Goal: Check status: Check status

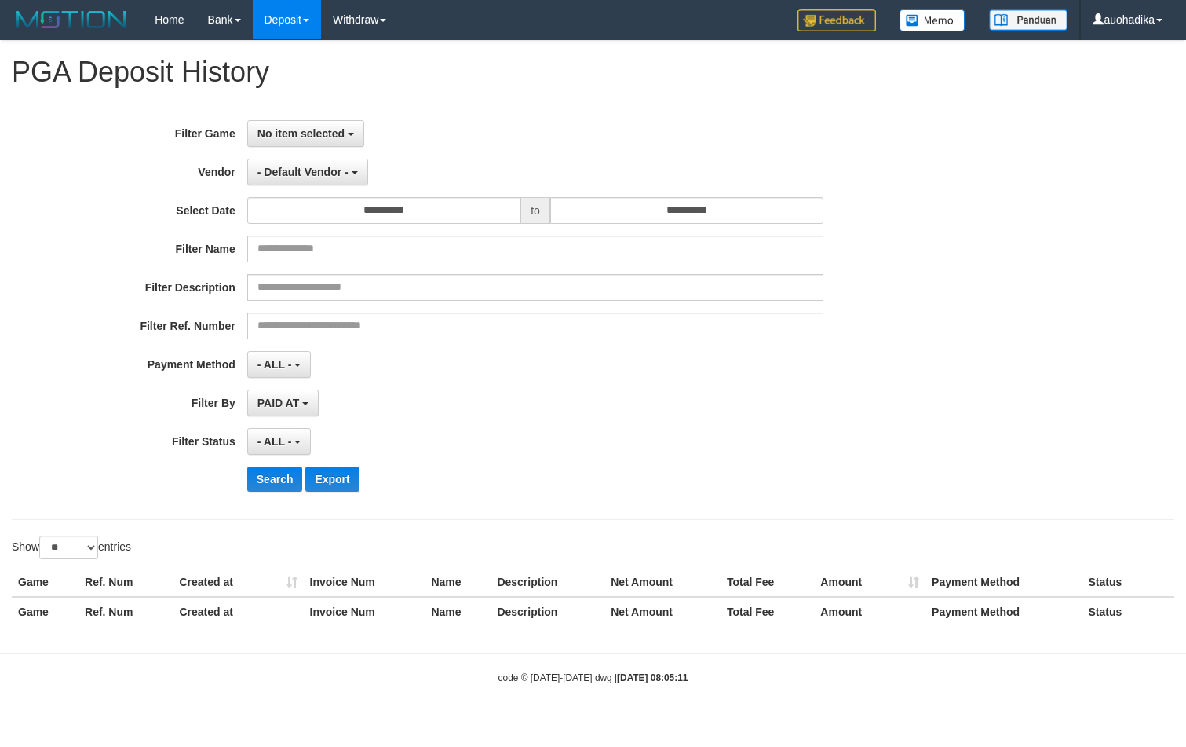
select select
select select "**"
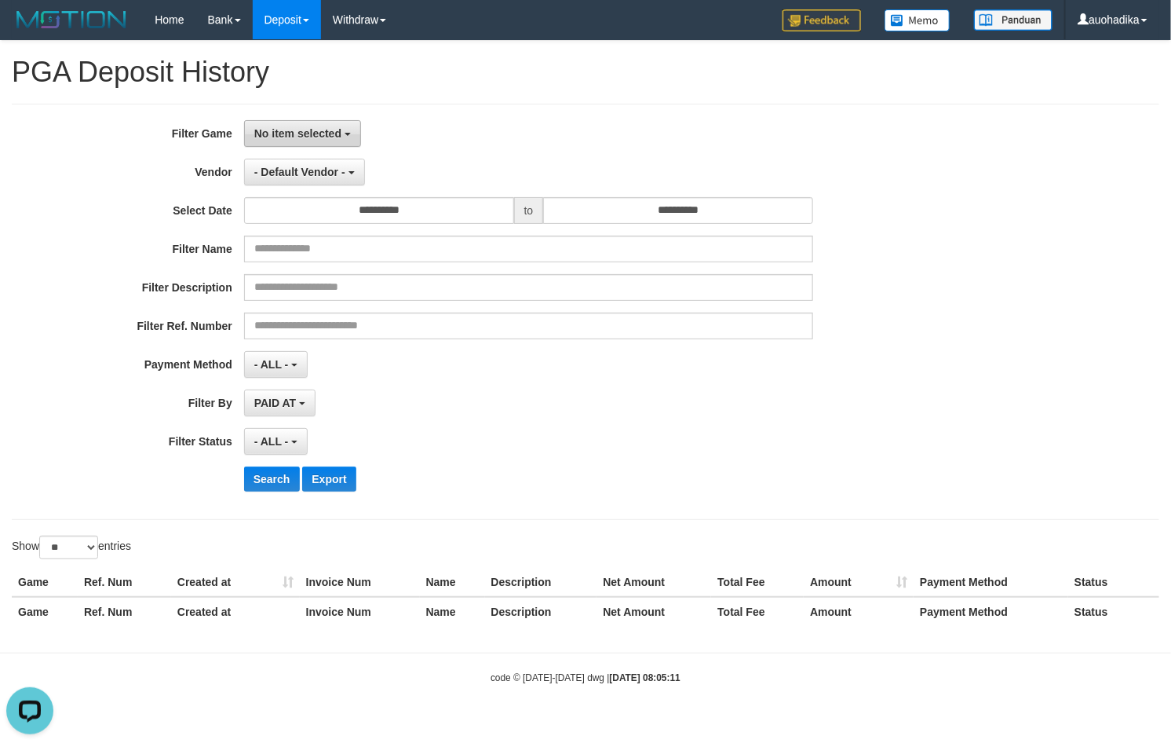
click at [291, 140] on button "No item selected" at bounding box center [302, 133] width 117 height 27
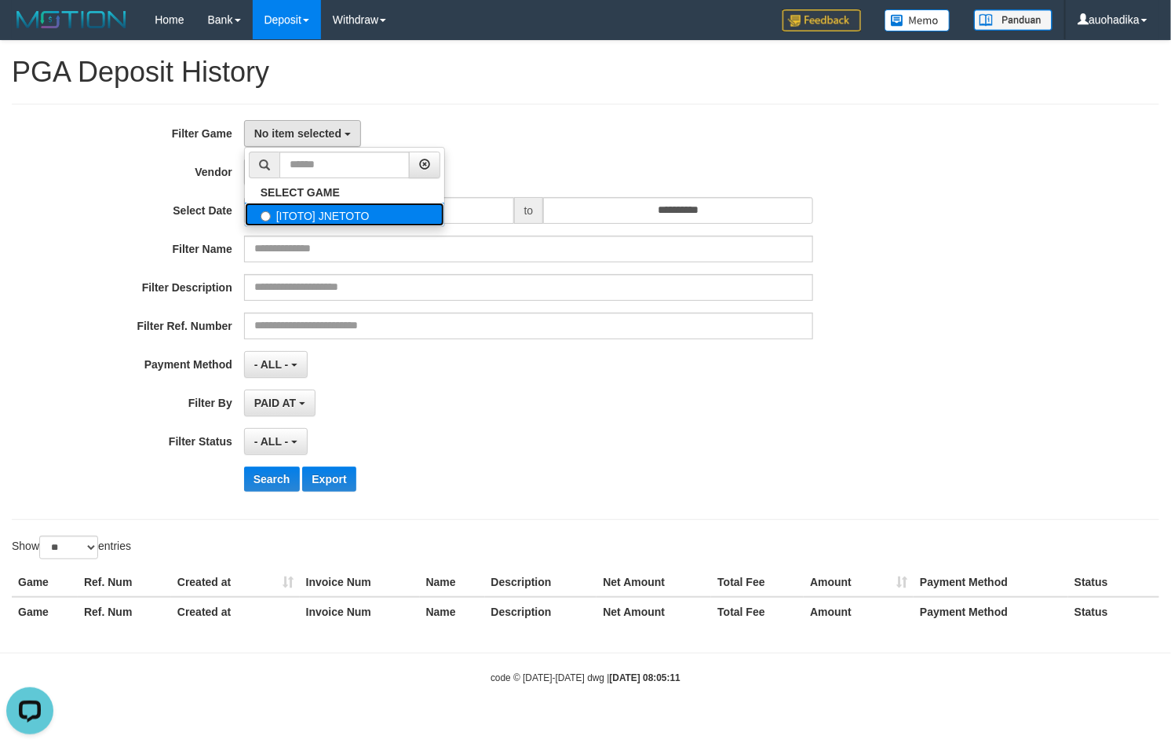
click at [307, 214] on label "[ITOTO] JNETOTO" at bounding box center [344, 215] width 199 height 24
select select "***"
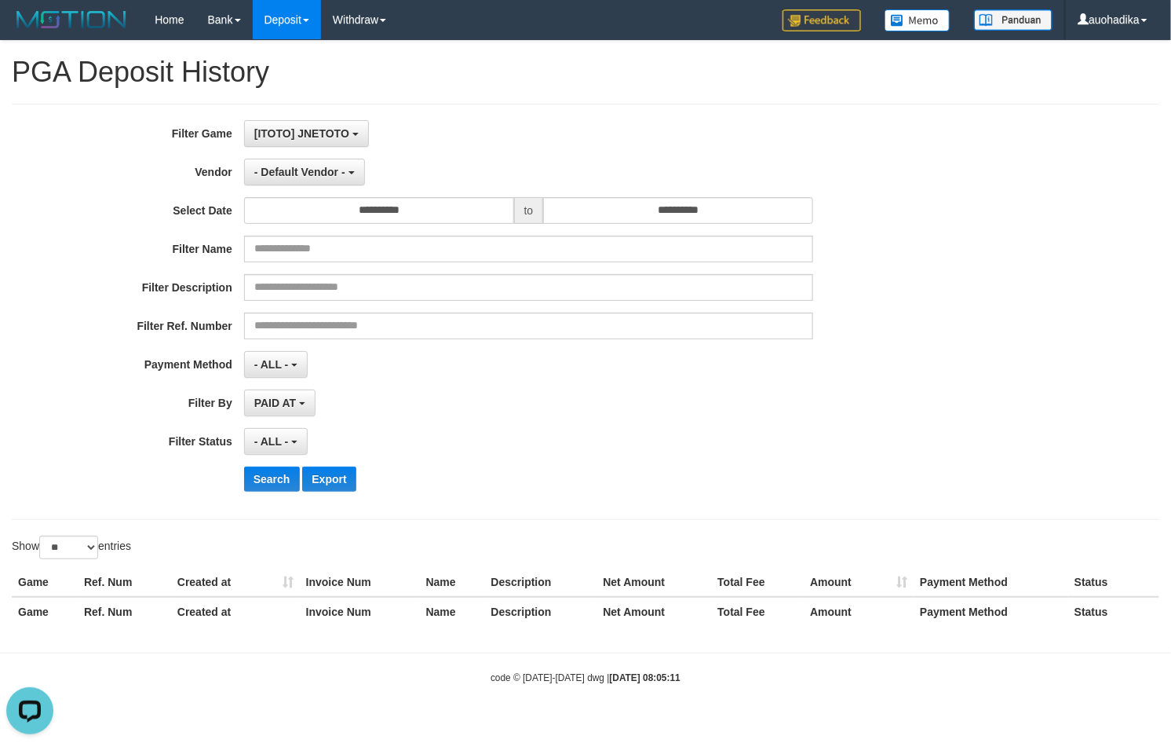
click at [287, 189] on div "**********" at bounding box center [488, 311] width 976 height 383
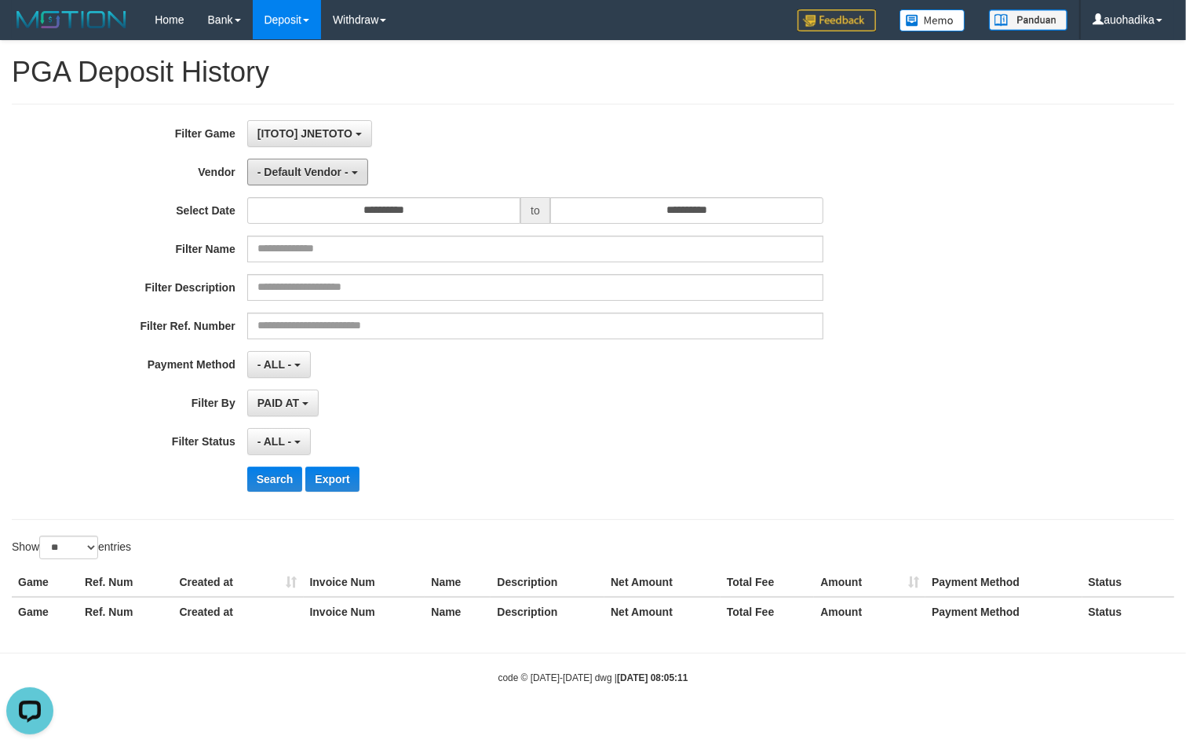
drag, startPoint x: 294, startPoint y: 175, endPoint x: 328, endPoint y: 301, distance: 130.1
click at [294, 175] on span "- Default Vendor -" at bounding box center [303, 172] width 91 height 13
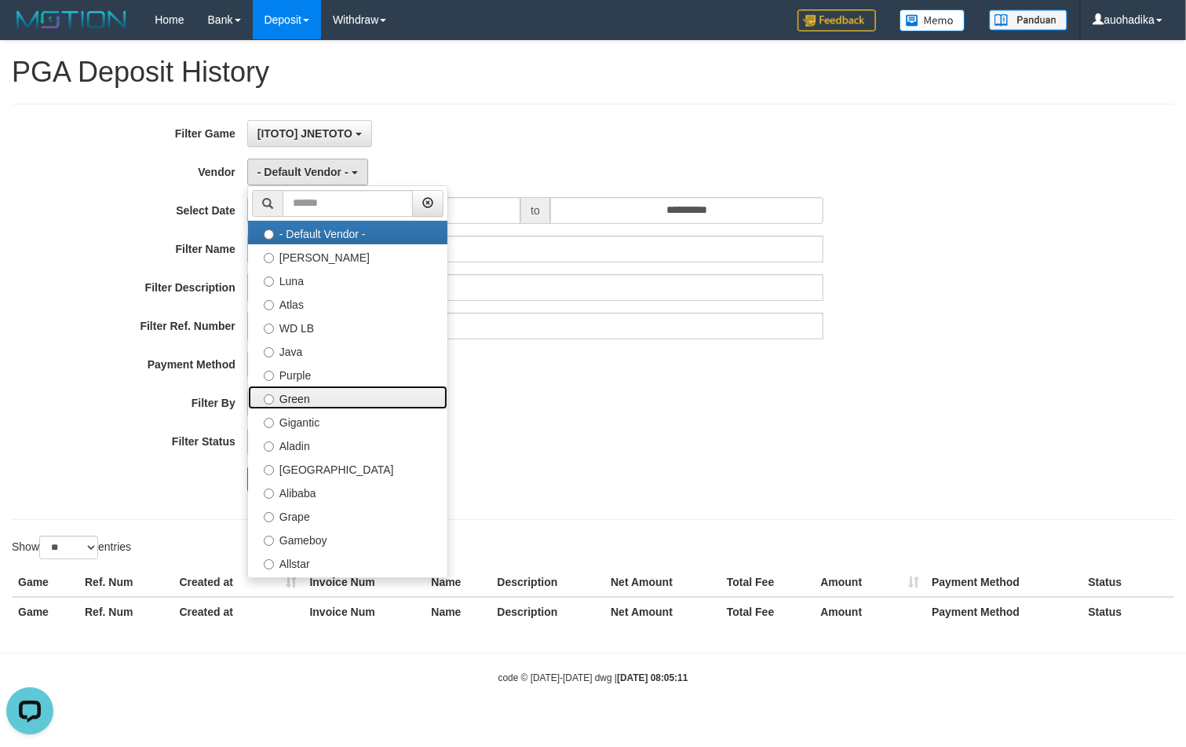
click at [363, 387] on label "Green" at bounding box center [347, 398] width 199 height 24
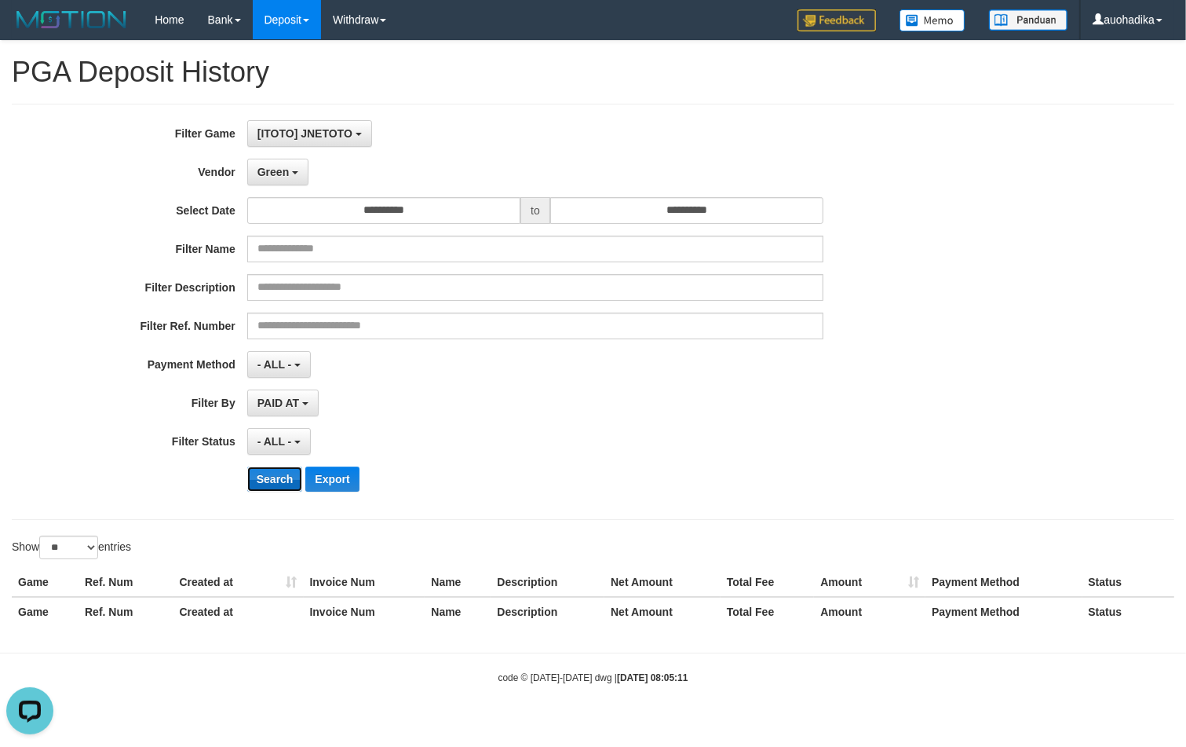
click at [277, 481] on button "Search" at bounding box center [275, 478] width 56 height 25
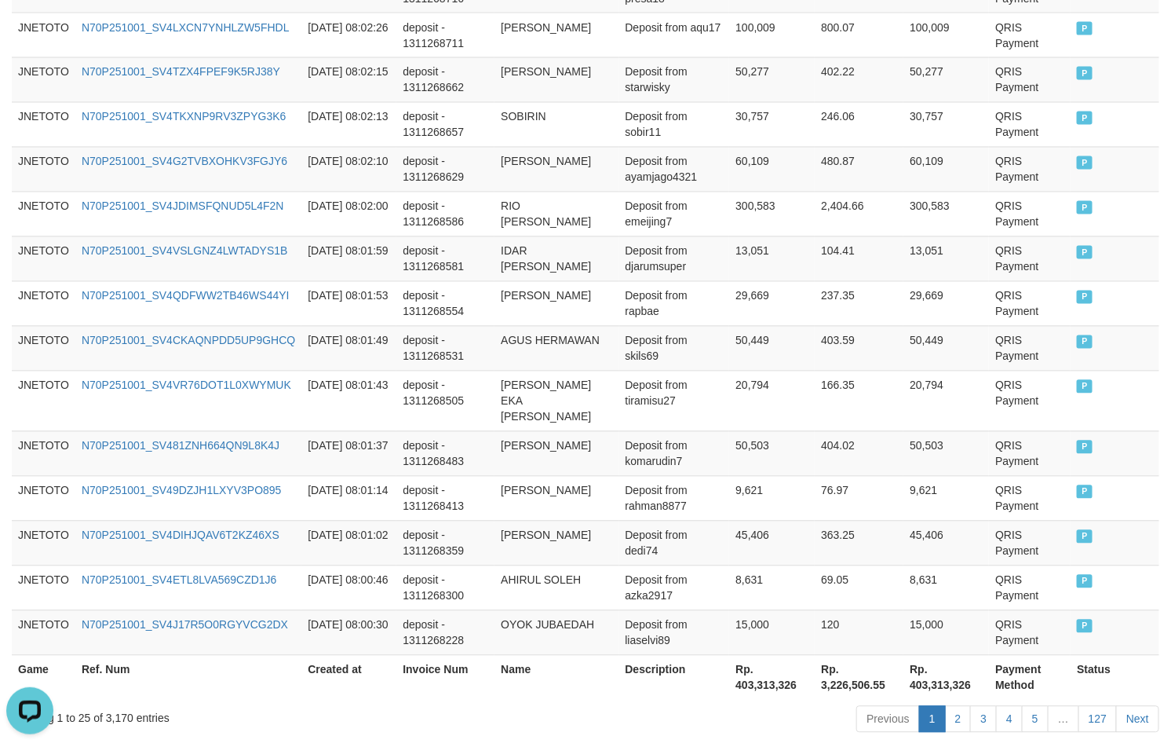
scroll to position [1162, 0]
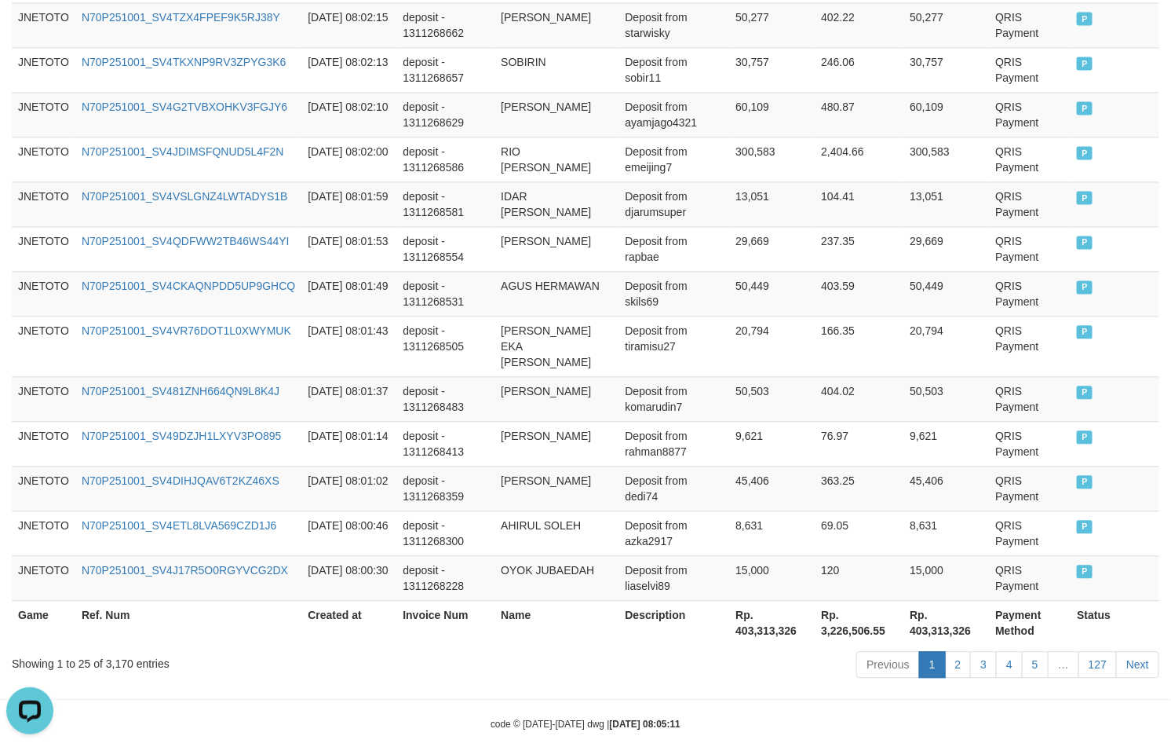
click at [115, 650] on div "Showing 1 to 25 of 3,170 entries" at bounding box center [244, 661] width 465 height 22
copy div "3,170"
click at [769, 607] on th "Rp. 403,313,326" at bounding box center [772, 623] width 86 height 45
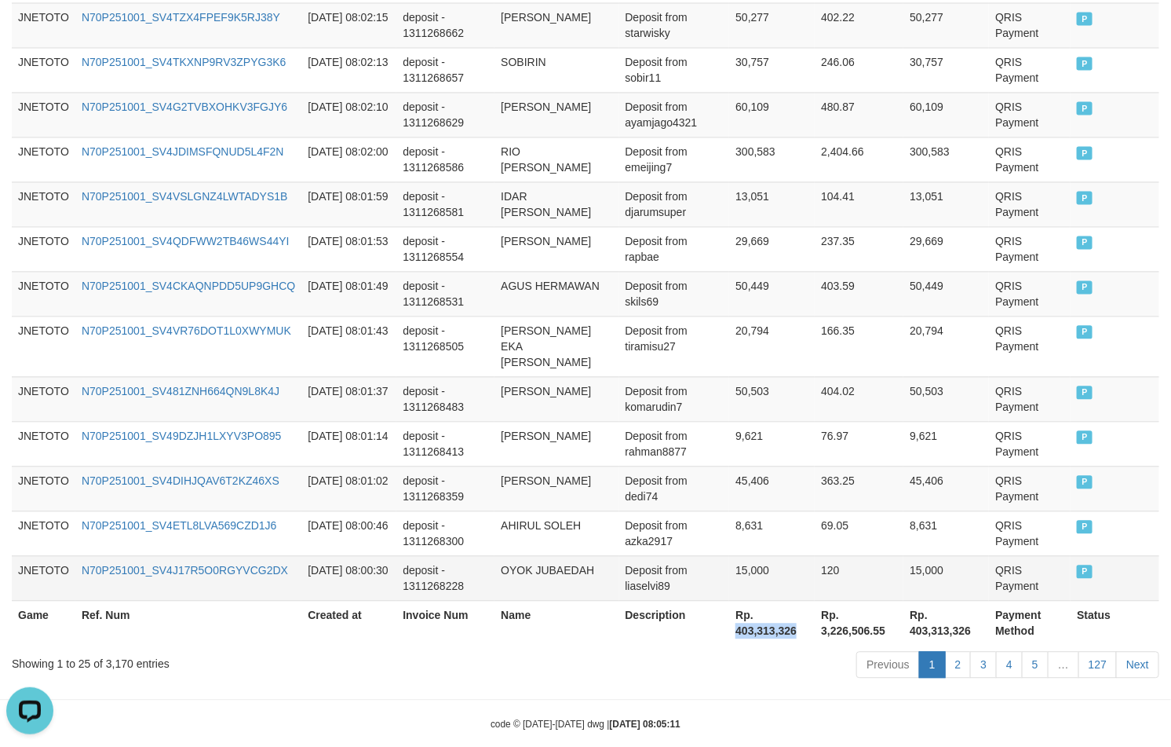
copy th "403,313,326"
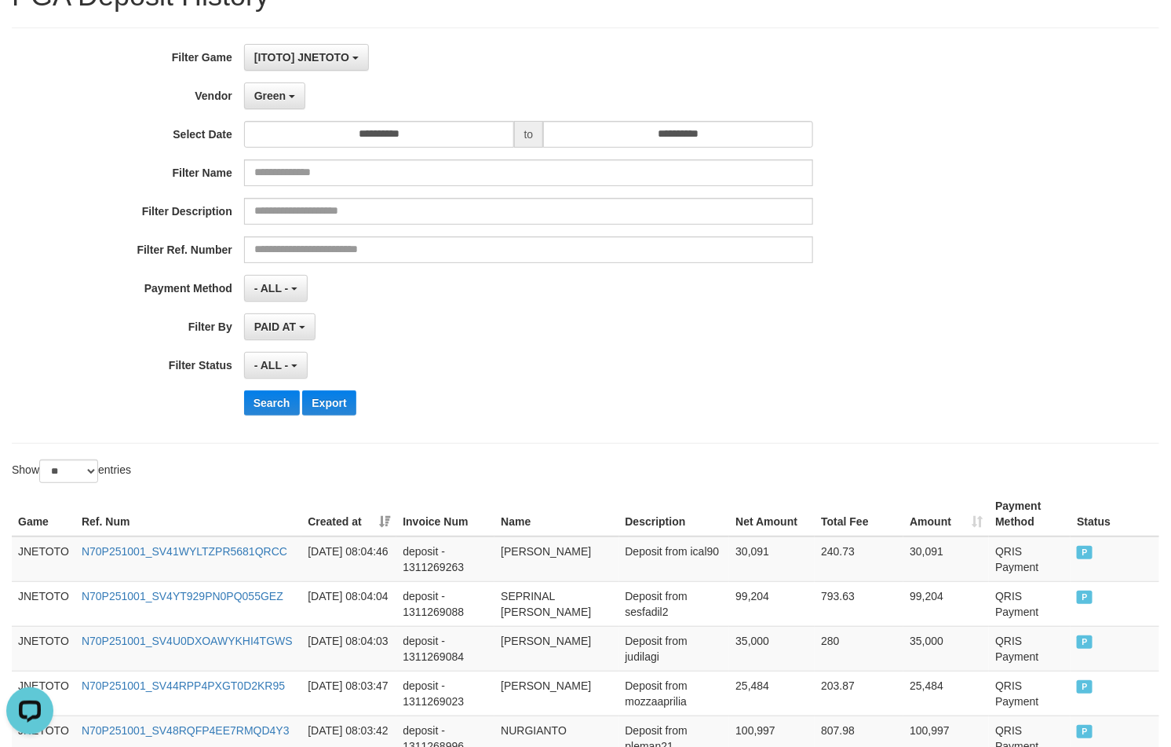
scroll to position [0, 0]
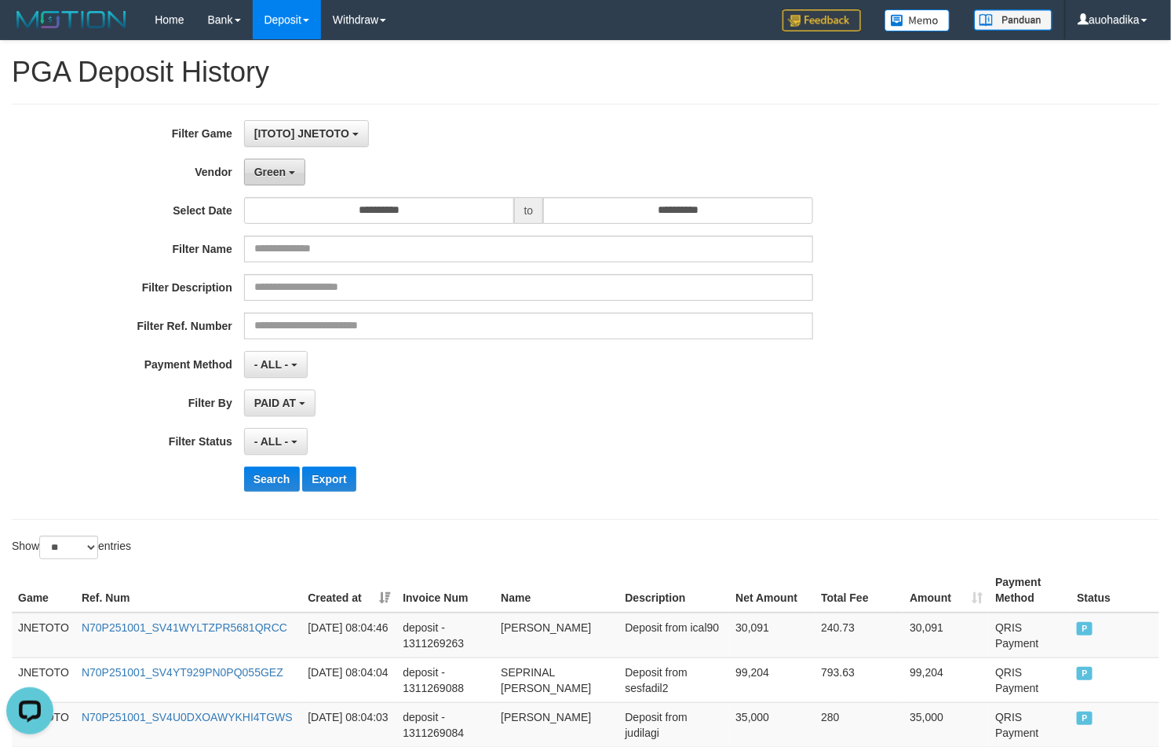
click at [283, 177] on span "Green" at bounding box center [269, 172] width 31 height 13
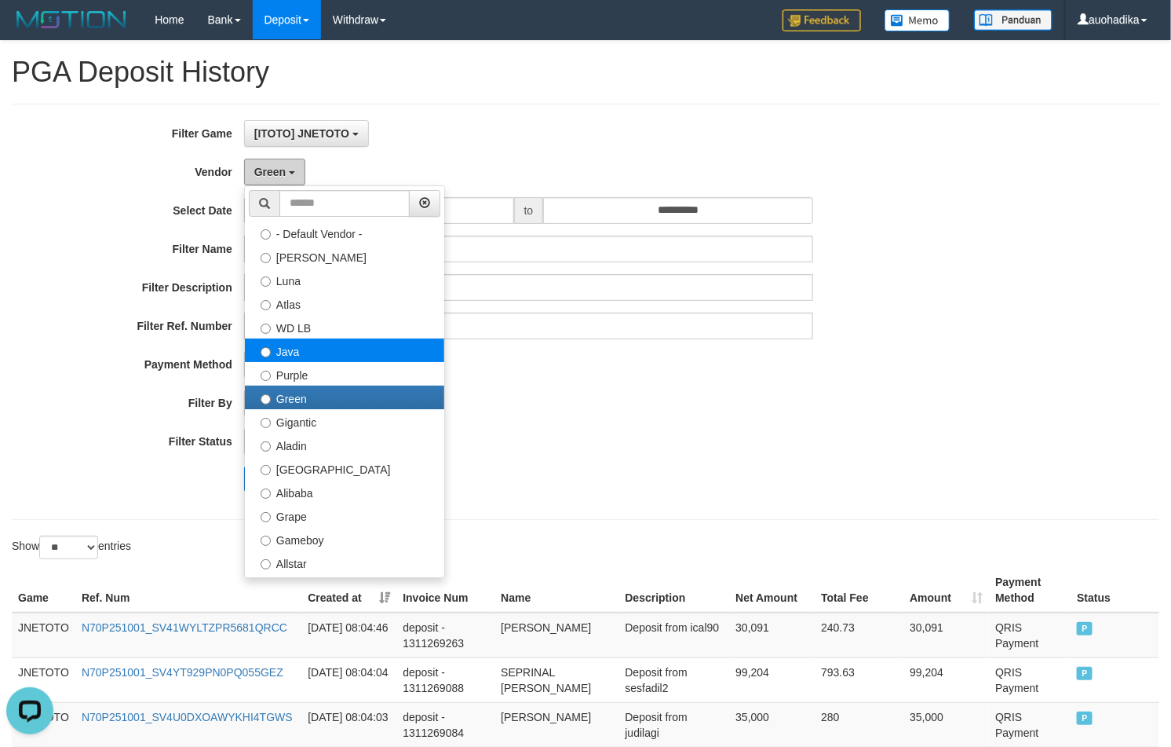
scroll to position [130, 0]
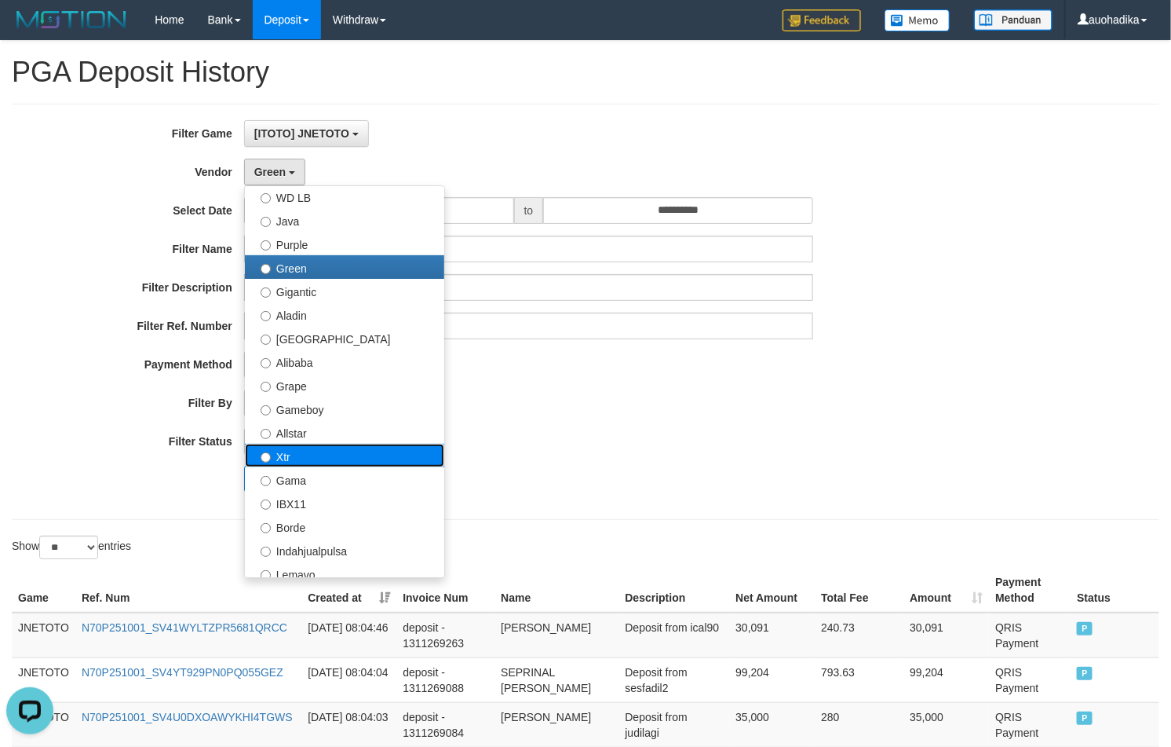
click at [334, 457] on label "Xtr" at bounding box center [344, 456] width 199 height 24
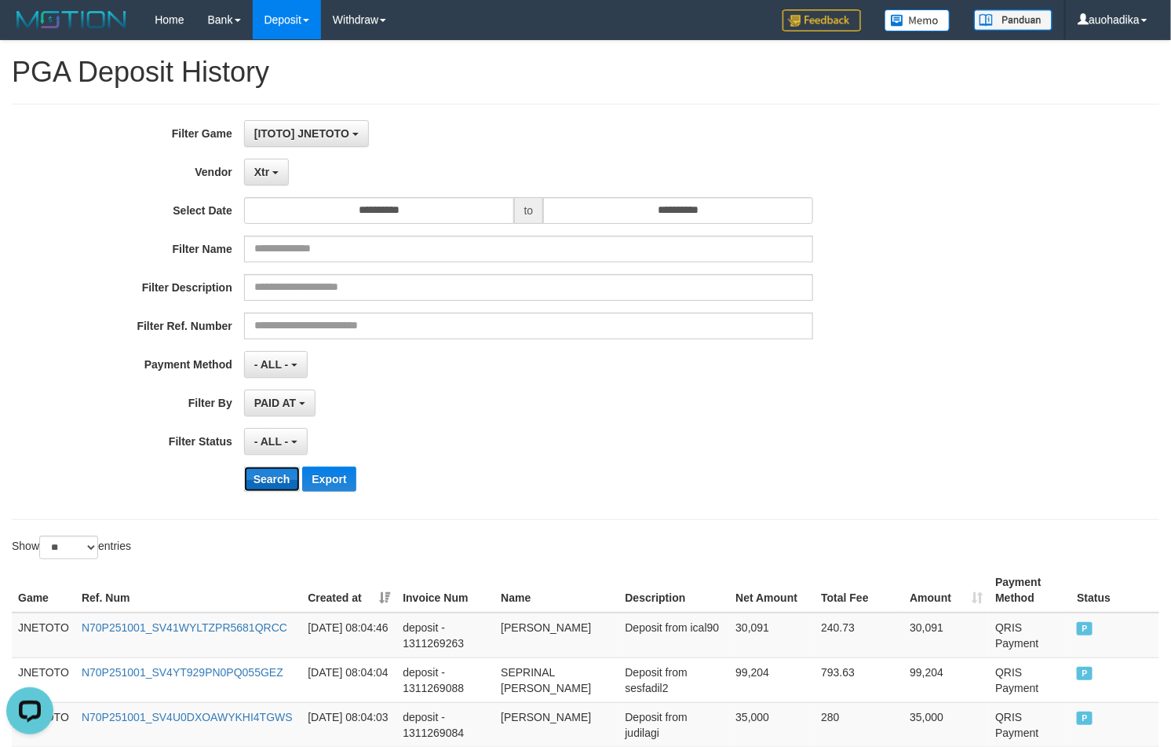
click at [281, 484] on button "Search" at bounding box center [272, 478] width 56 height 25
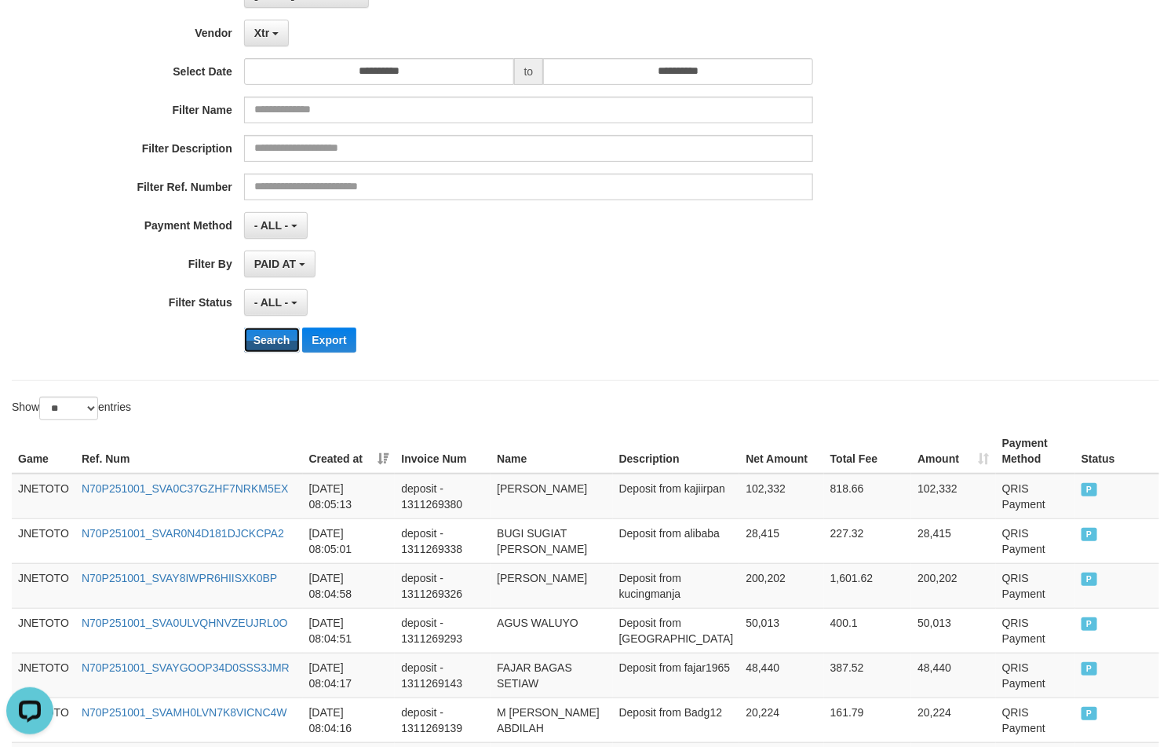
scroll to position [1162, 0]
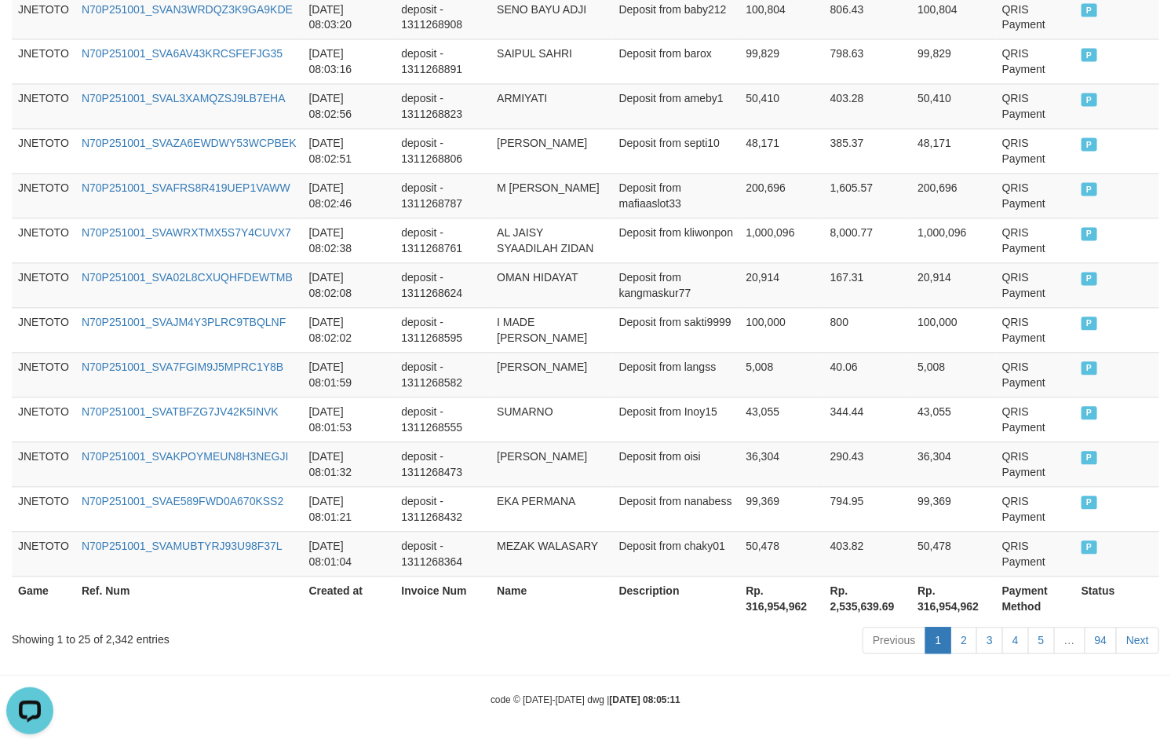
click at [119, 649] on div "Showing 1 to 25 of 2,342 entries Previous 1 2 3 4 5 … 94 Next" at bounding box center [585, 643] width 1171 height 34
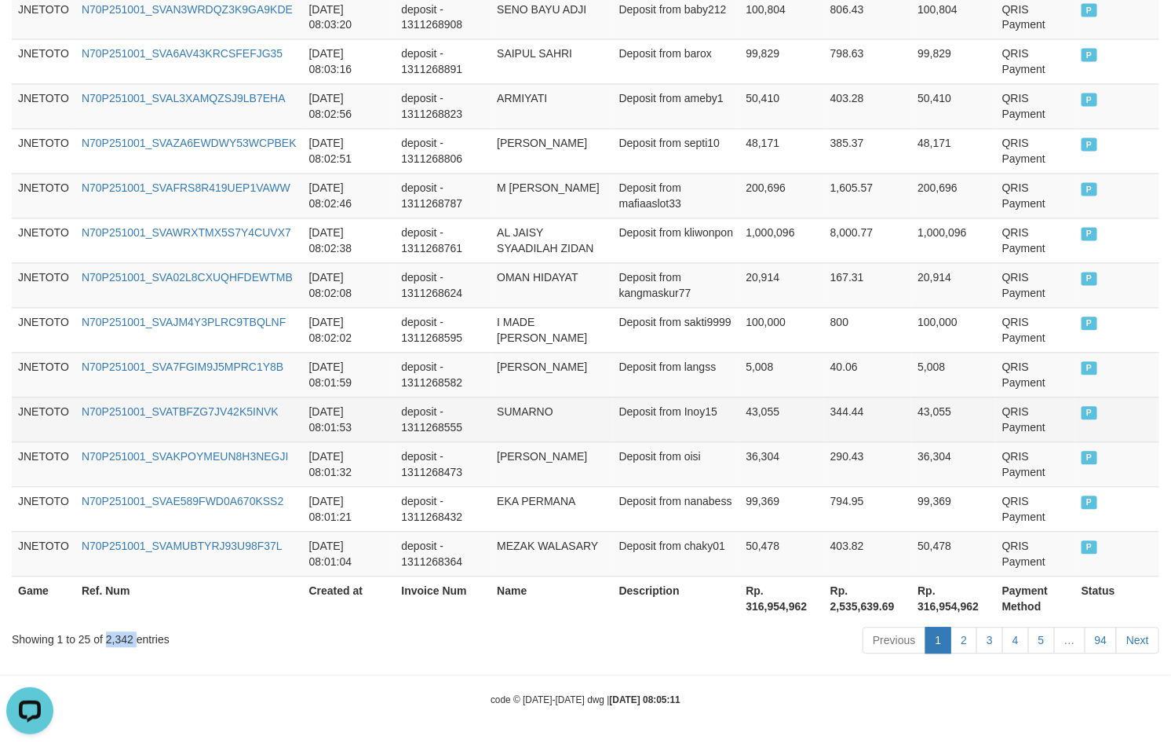
copy div "2,342"
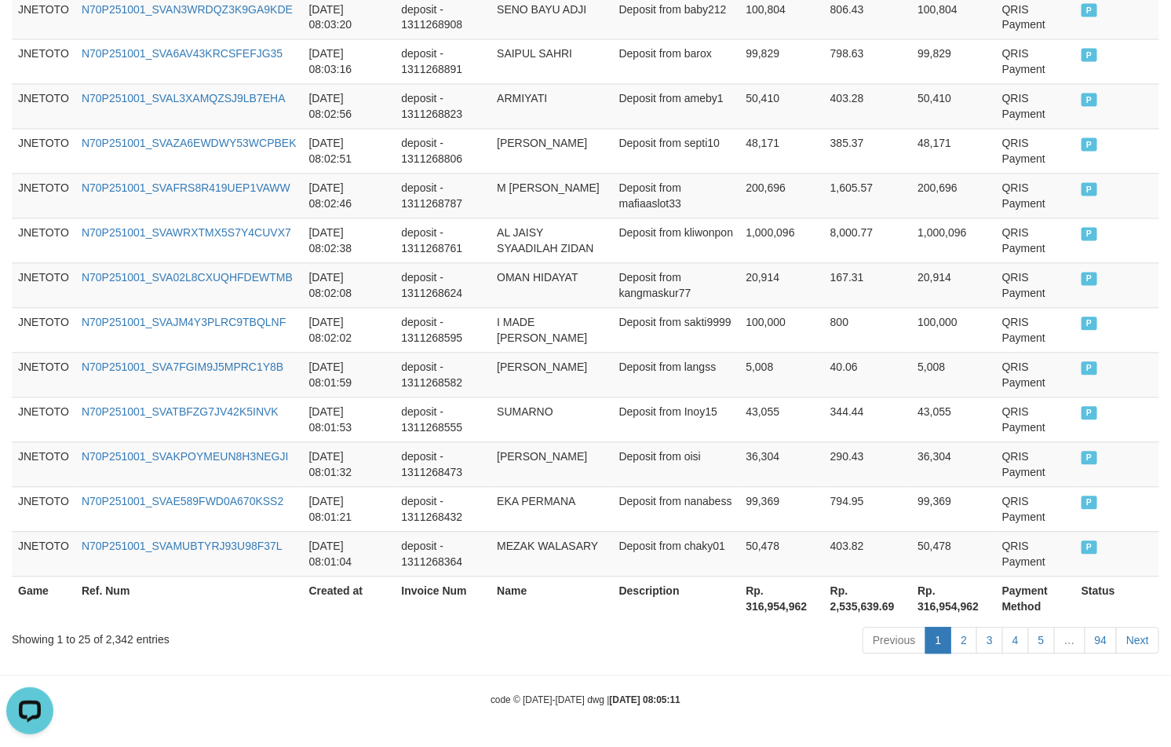
click at [776, 609] on th "Rp. 316,954,962" at bounding box center [782, 598] width 84 height 45
copy th "316,954,962"
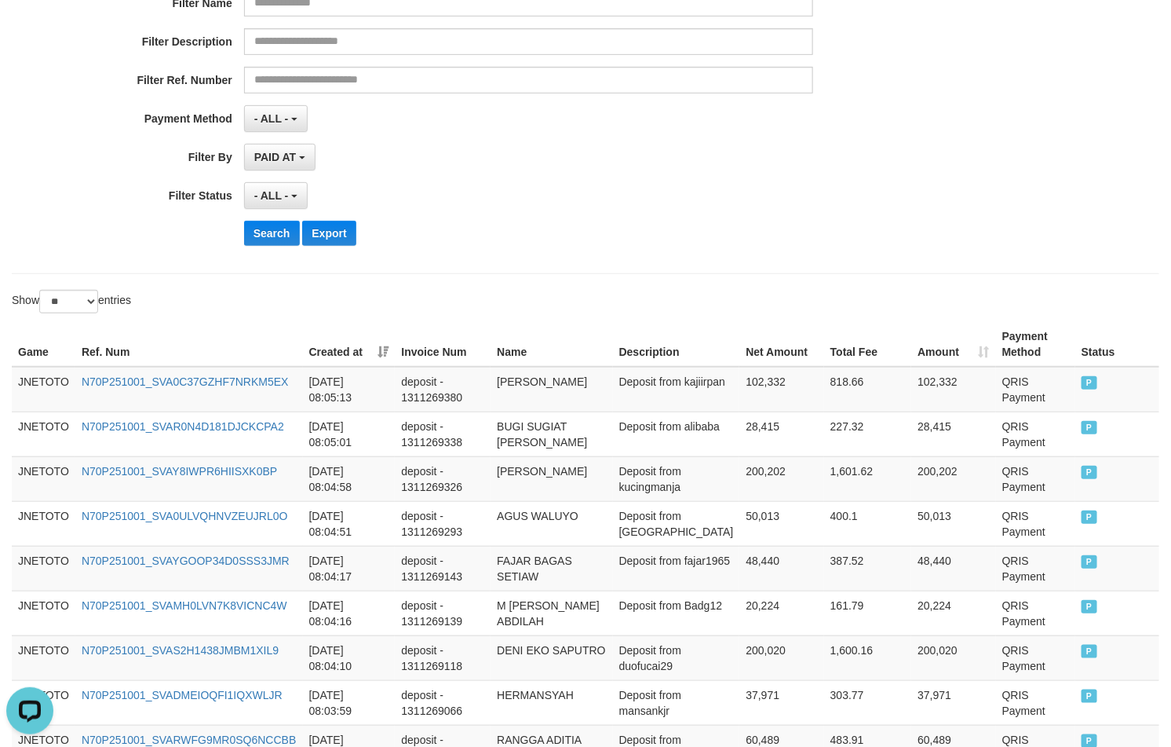
scroll to position [0, 0]
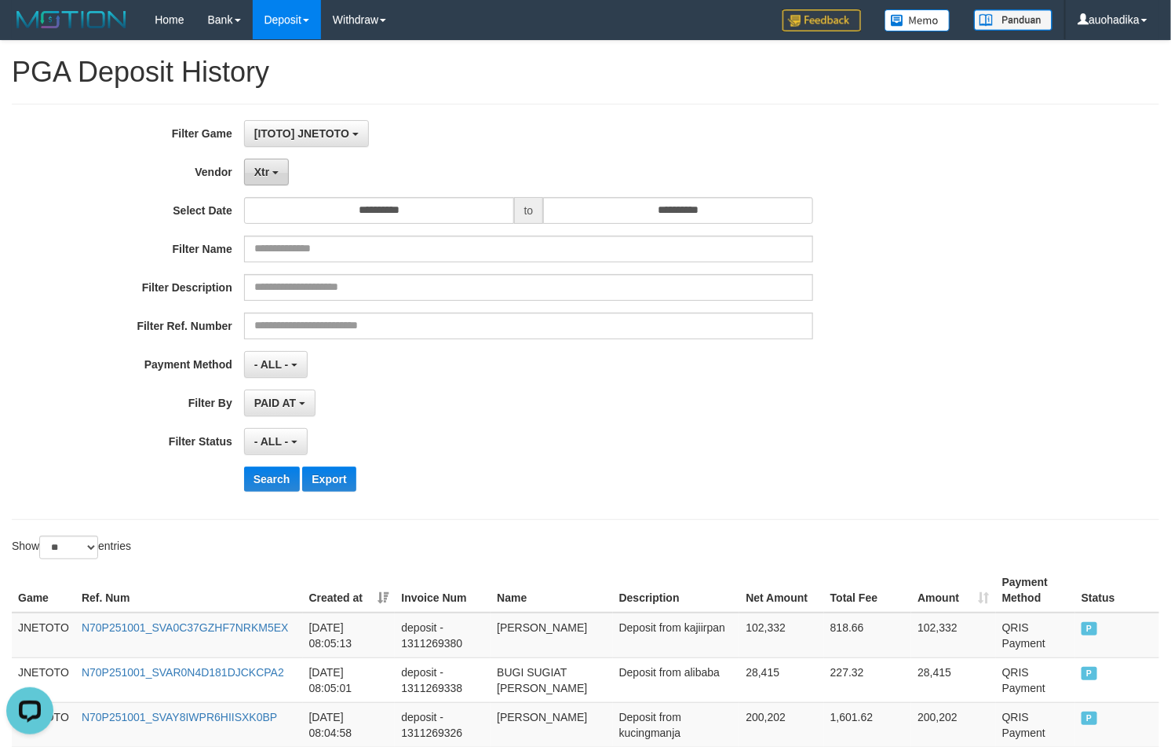
click at [273, 166] on button "Xtr" at bounding box center [266, 172] width 45 height 27
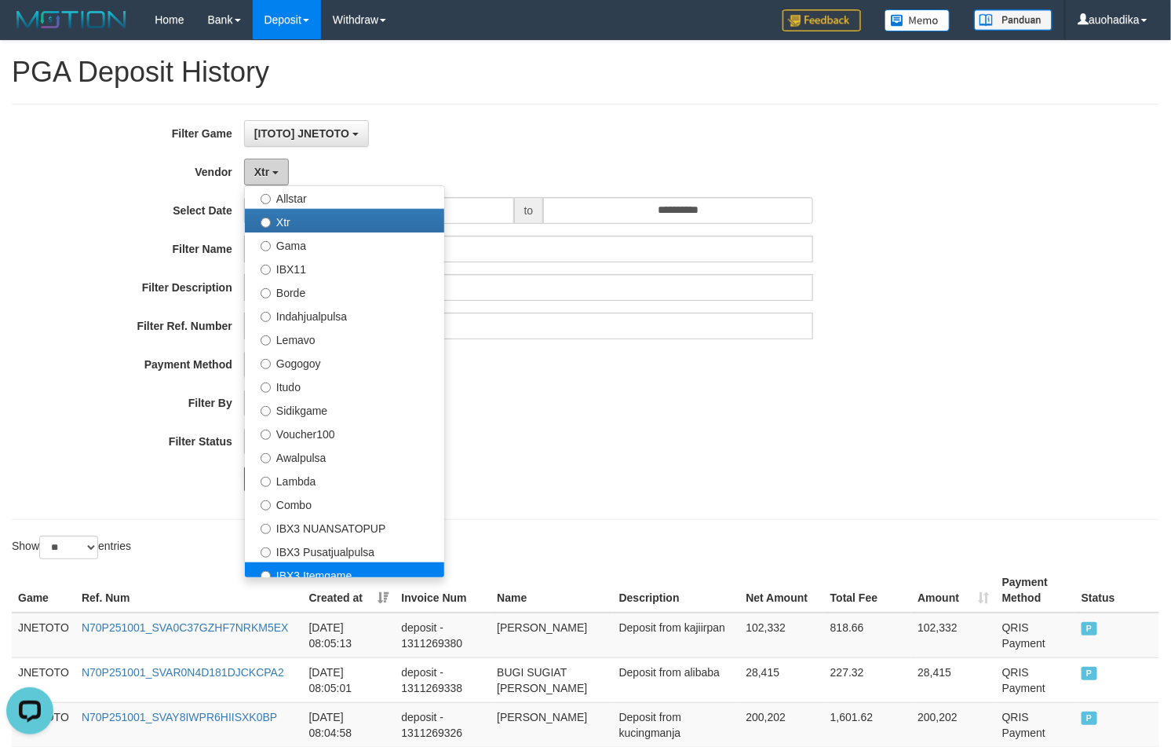
scroll to position [586, 0]
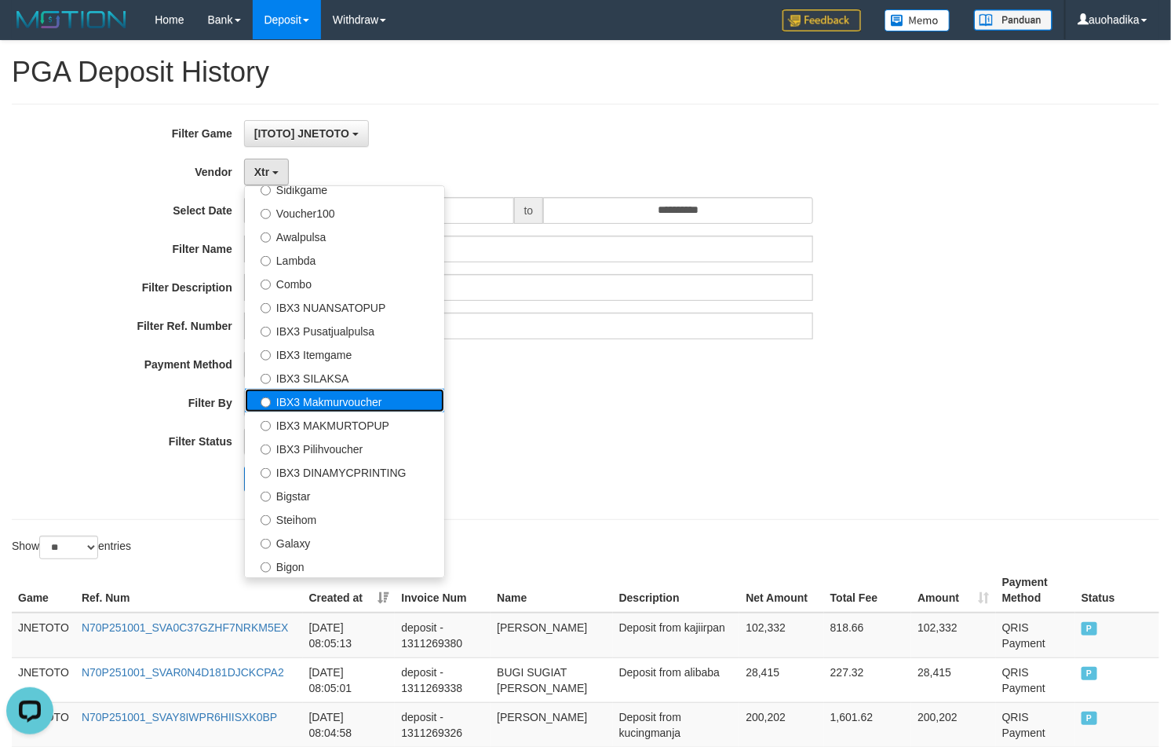
click at [393, 411] on label "IBX3 Makmurvoucher" at bounding box center [344, 401] width 199 height 24
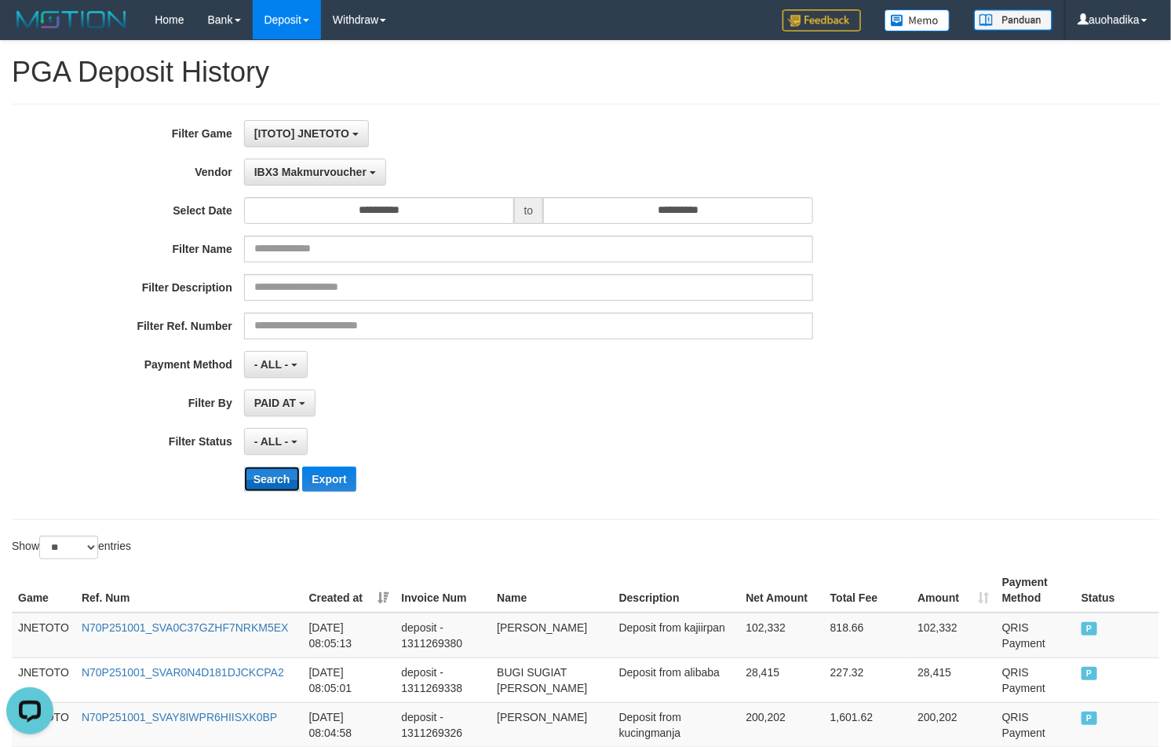
click at [268, 479] on button "Search" at bounding box center [272, 478] width 56 height 25
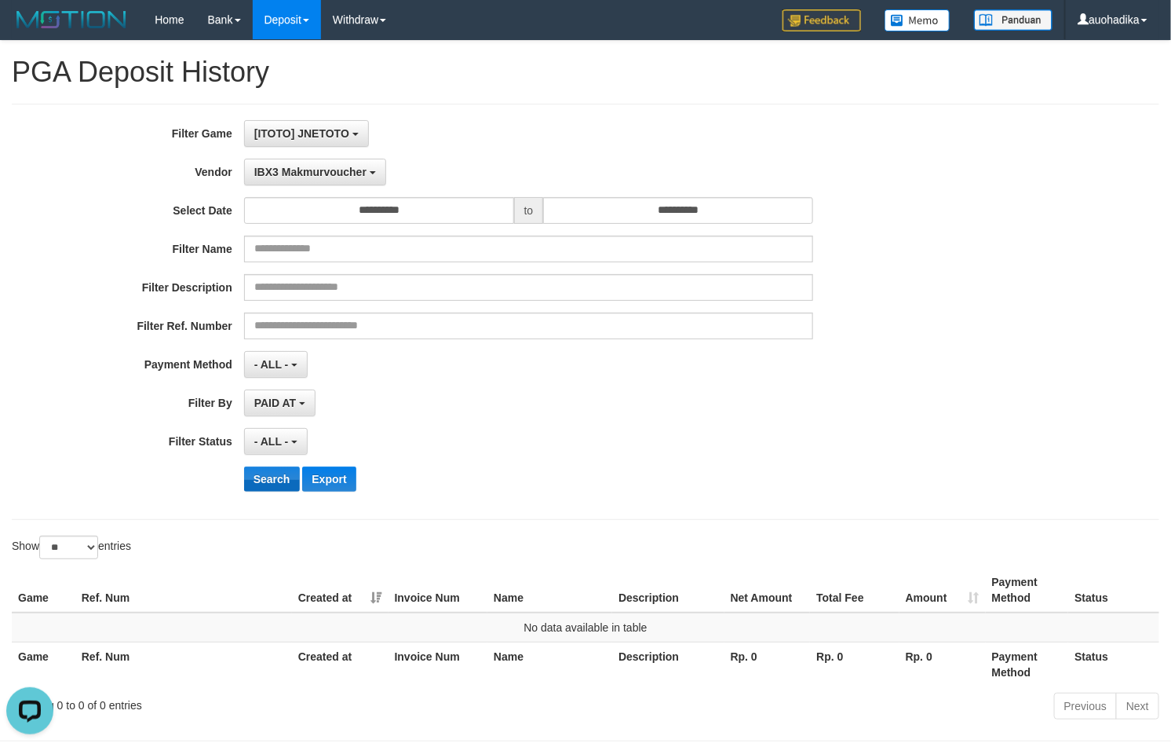
drag, startPoint x: 259, startPoint y: 464, endPoint x: 264, endPoint y: 481, distance: 17.1
click at [259, 464] on div "**********" at bounding box center [488, 311] width 976 height 383
click at [265, 484] on button "Search" at bounding box center [272, 478] width 56 height 25
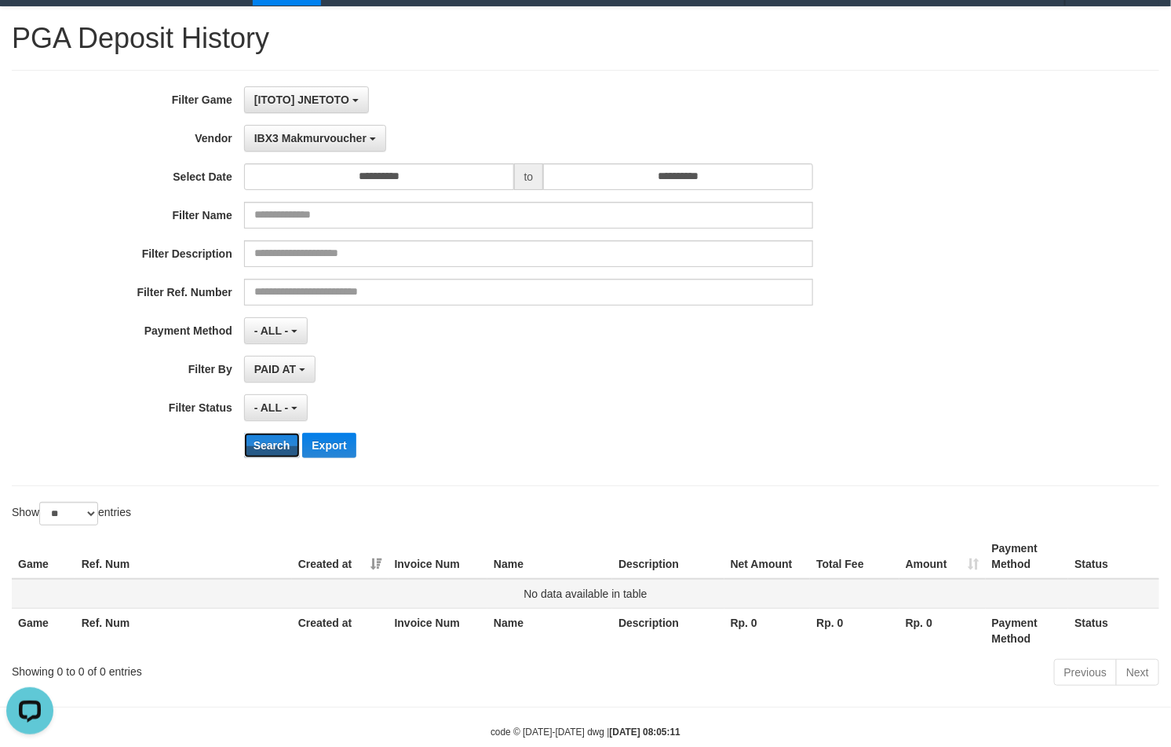
scroll to position [68, 0]
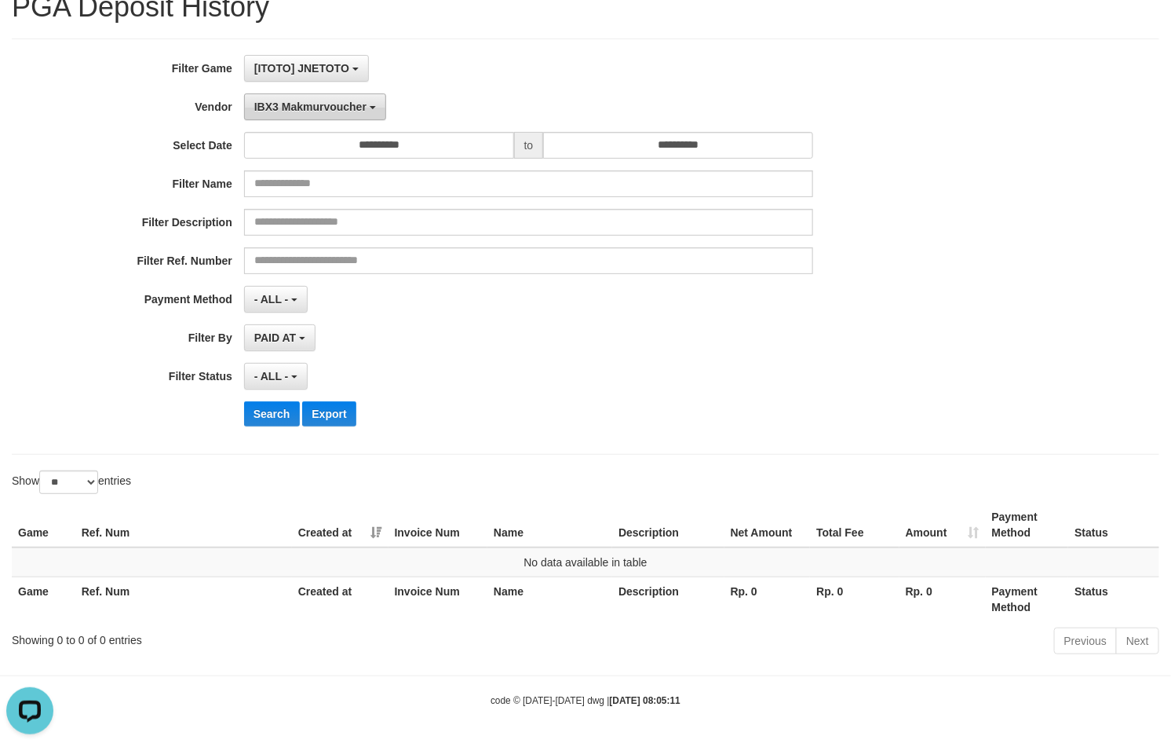
click at [307, 100] on span "IBX3 Makmurvoucher" at bounding box center [310, 106] width 112 height 13
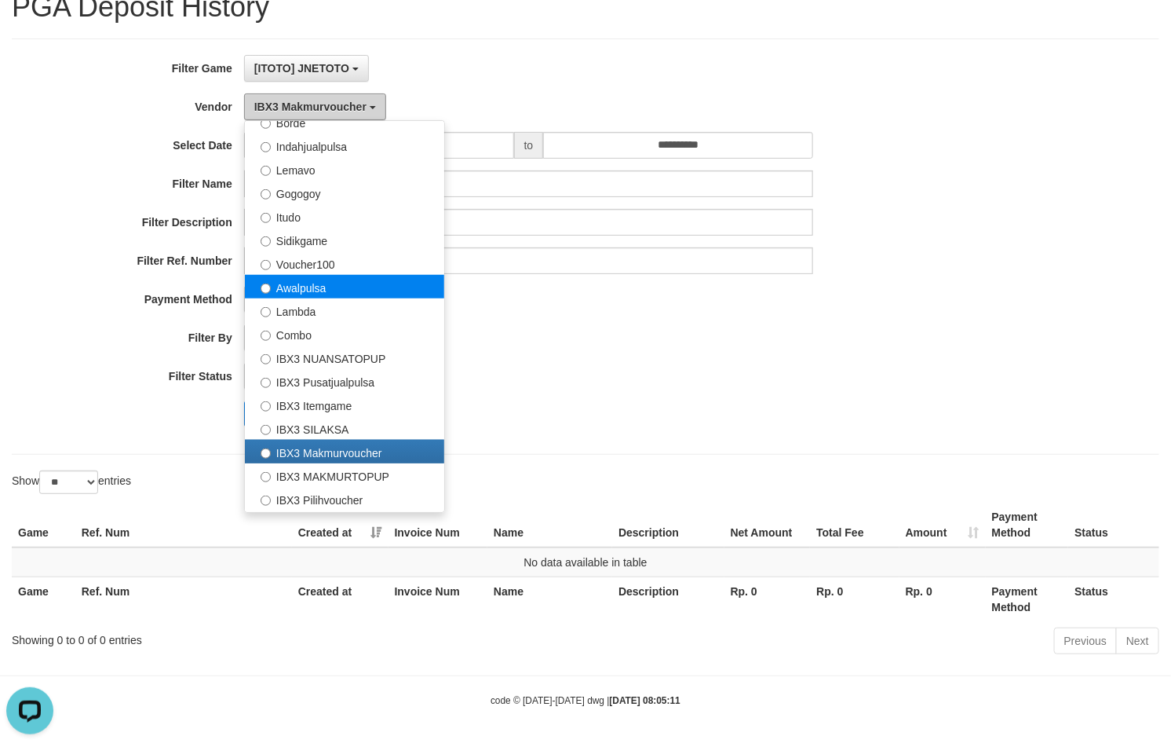
scroll to position [455, 0]
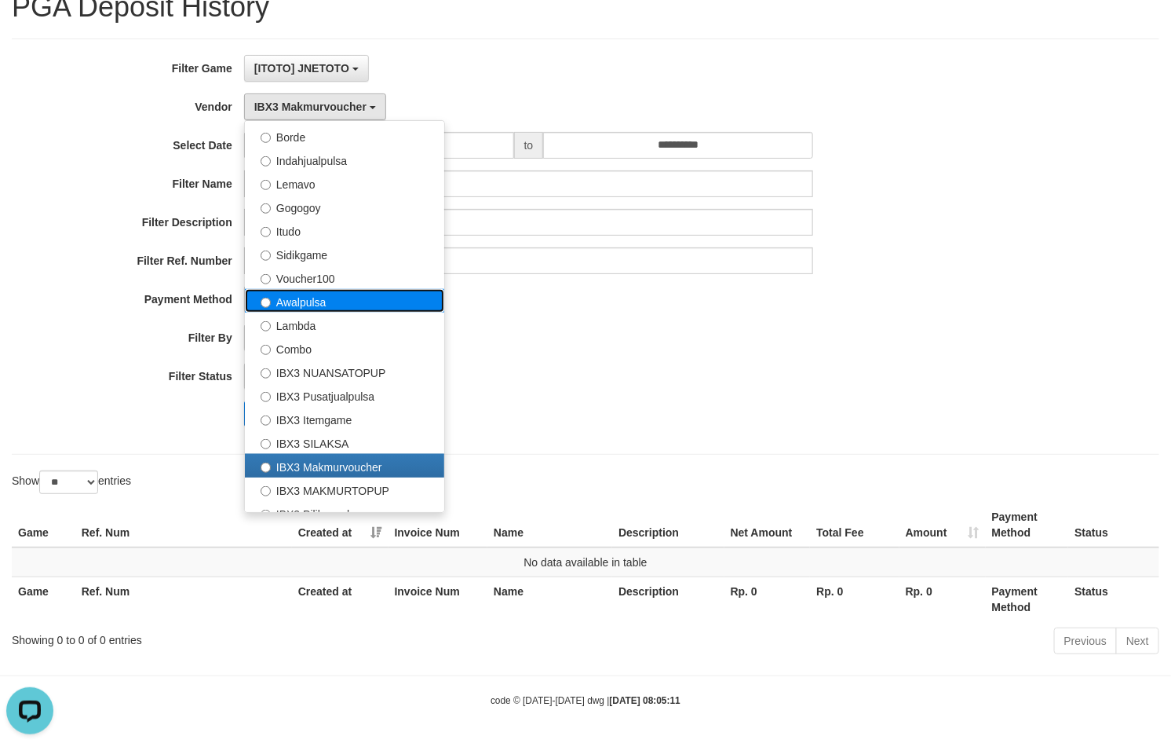
click at [316, 310] on label "Awalpulsa" at bounding box center [344, 301] width 199 height 24
select select "**********"
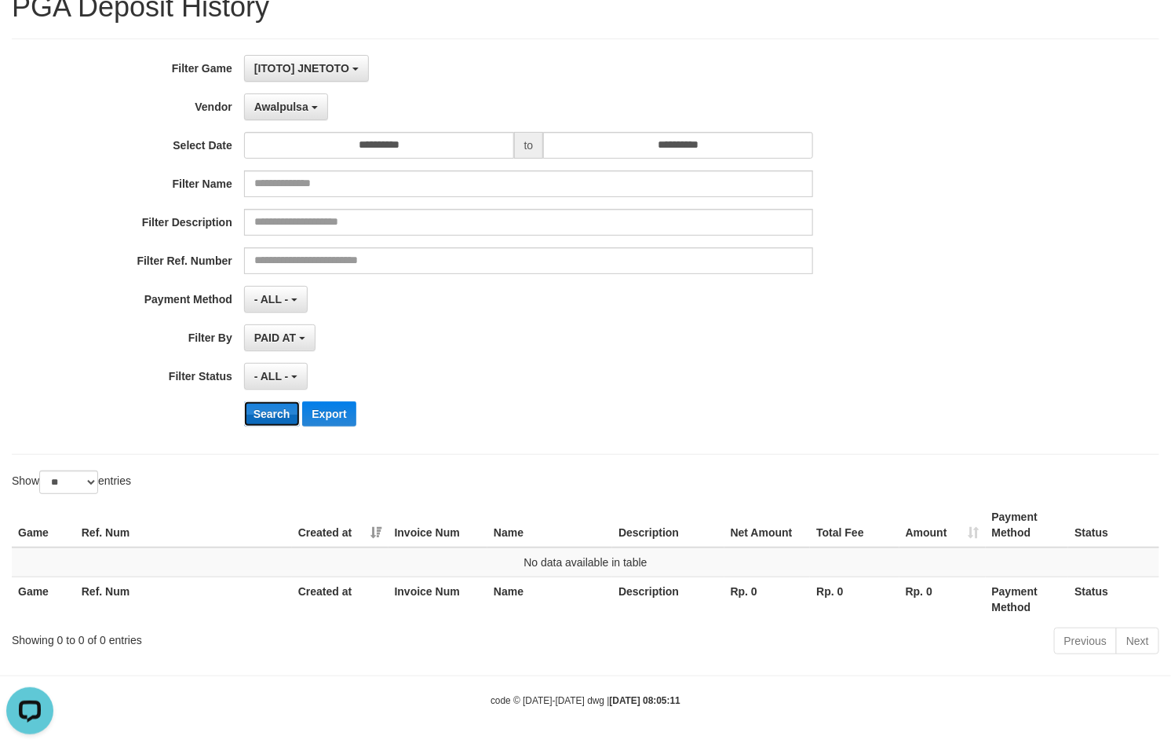
click at [264, 412] on button "Search" at bounding box center [272, 413] width 56 height 25
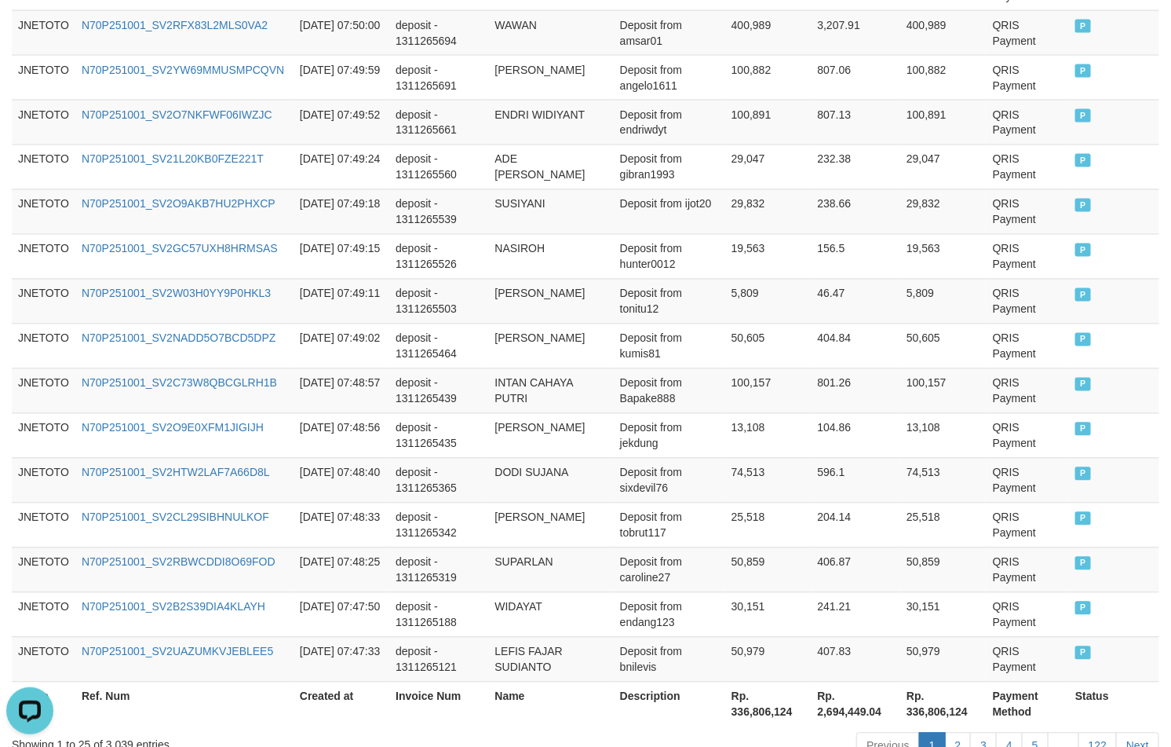
scroll to position [1162, 0]
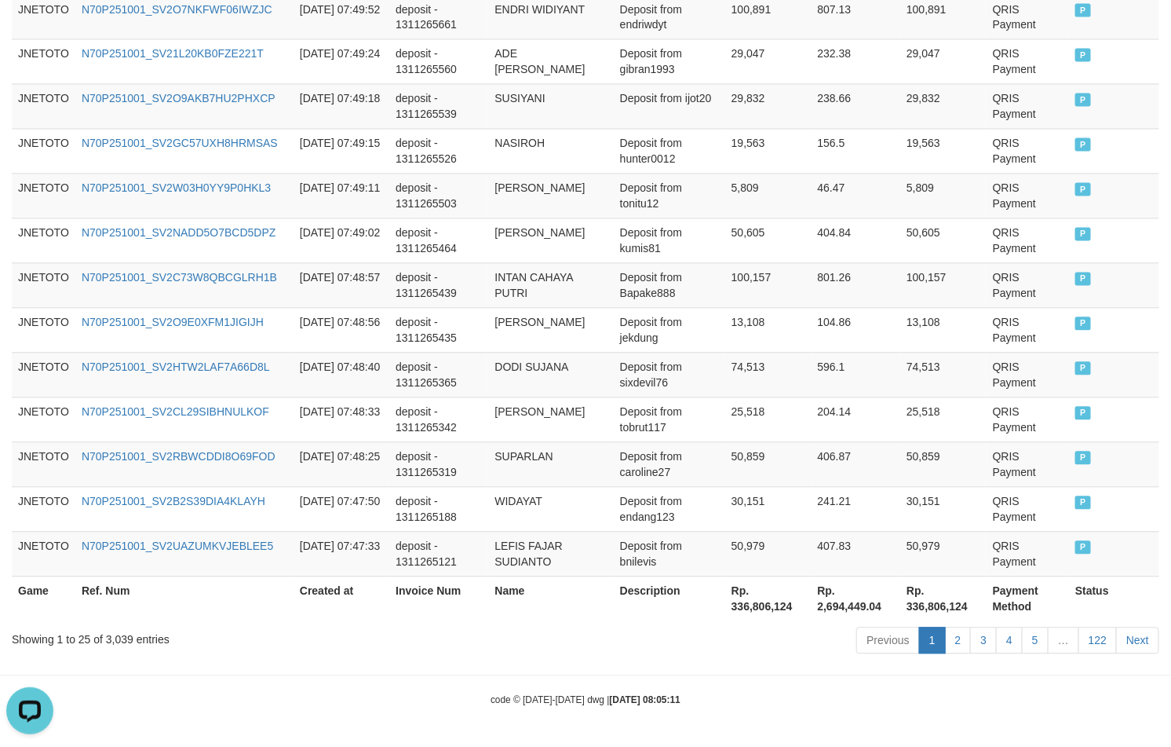
click at [111, 637] on div "Showing 1 to 25 of 3,039 entries" at bounding box center [244, 637] width 465 height 22
copy div "3,039"
click at [766, 606] on th "Rp. 336,806,124" at bounding box center [768, 598] width 86 height 45
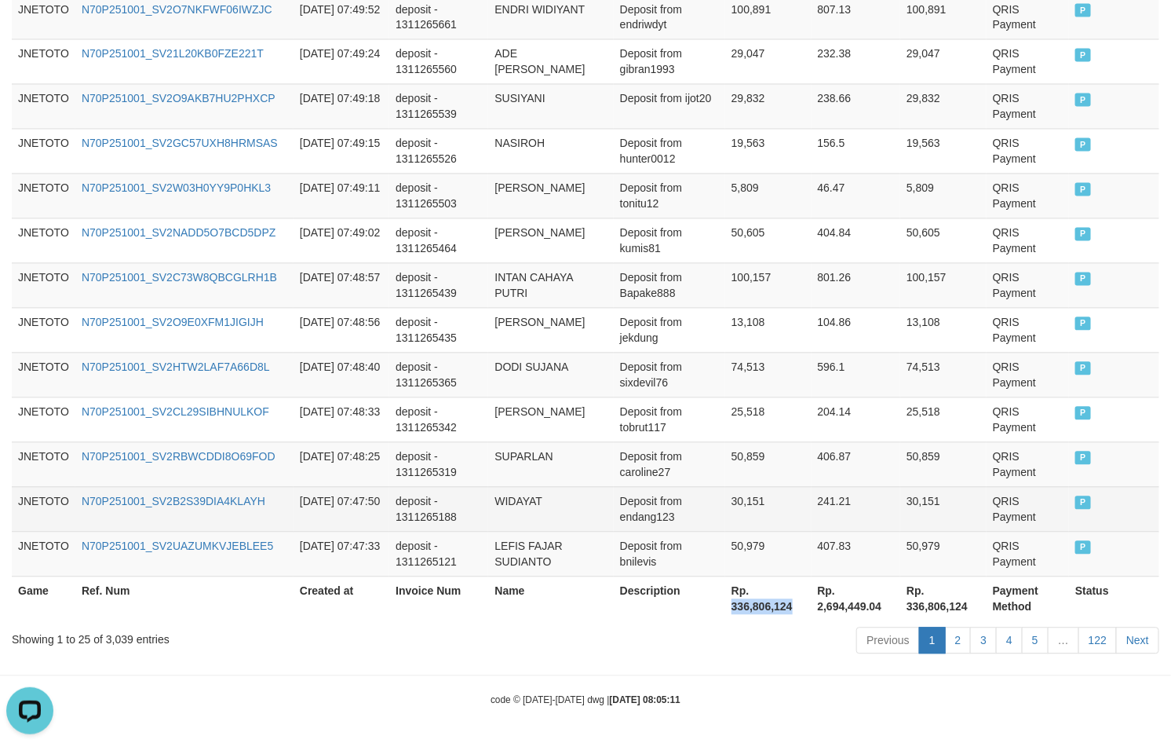
copy th "336,806,124"
